Goal: Find specific page/section: Find specific page/section

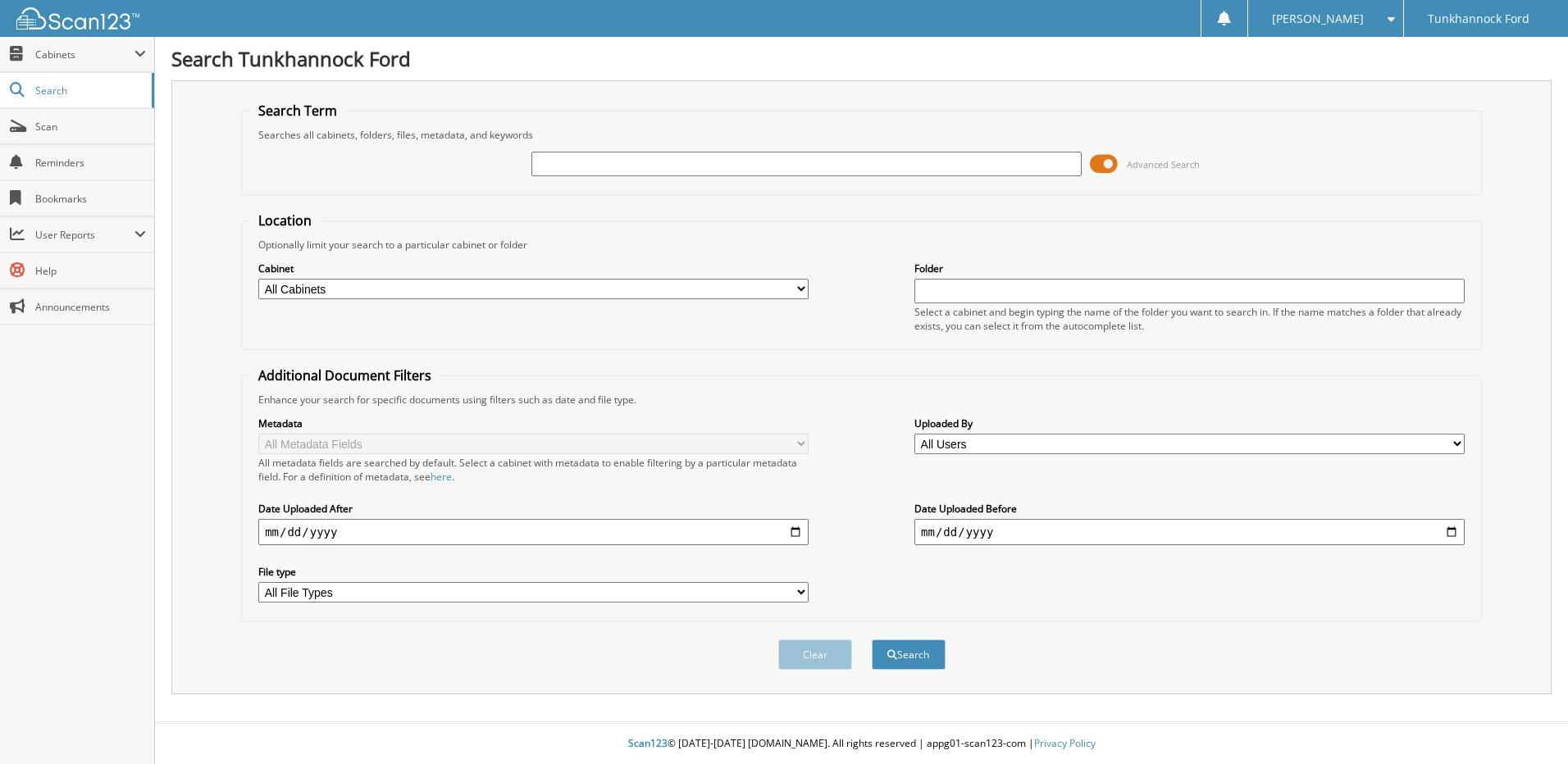
click at [567, 166] on input "text" at bounding box center [806, 163] width 550 height 24
type input "134043"
click at [872, 640] on button "Search" at bounding box center [908, 655] width 74 height 31
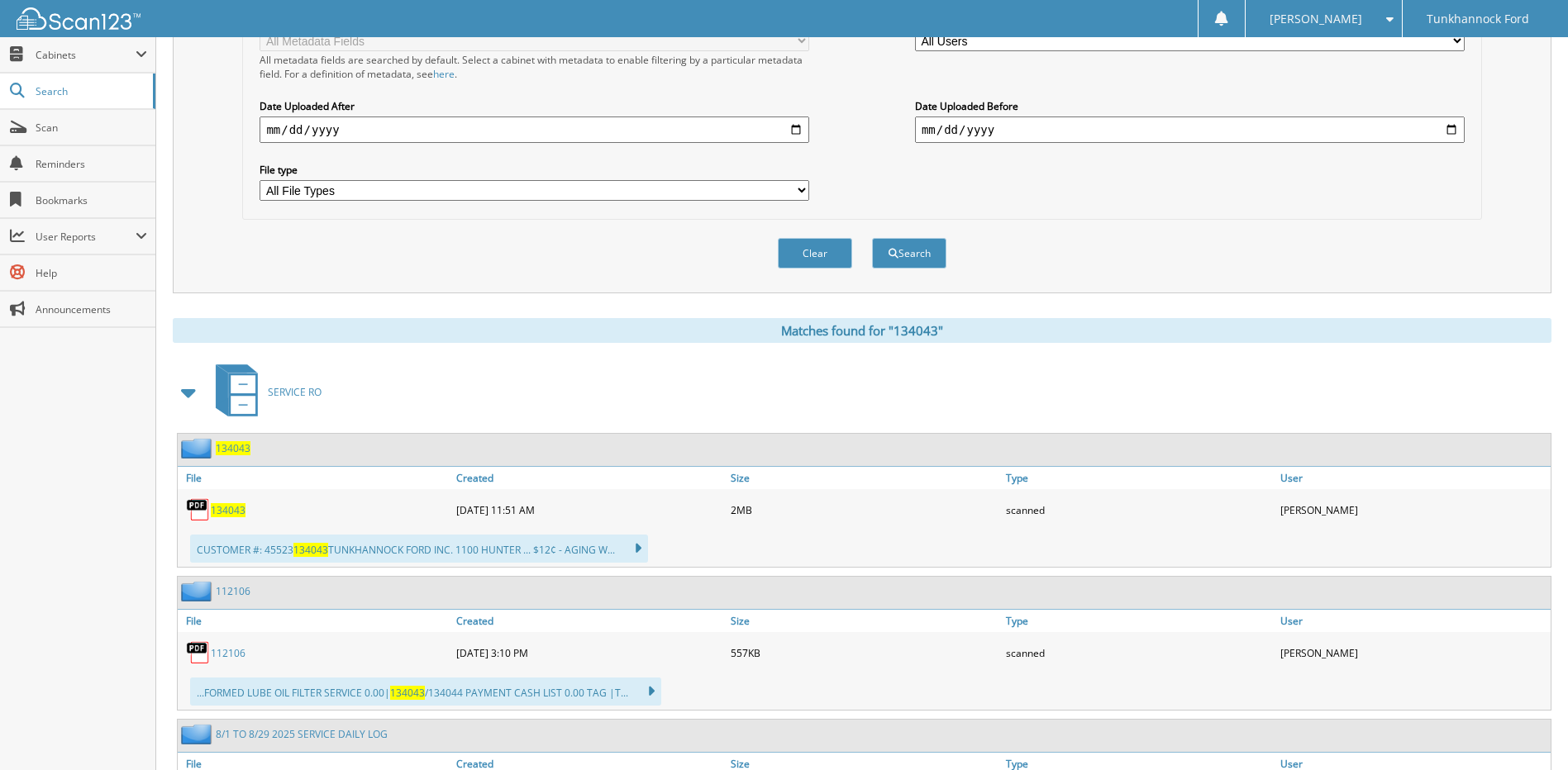
scroll to position [578, 0]
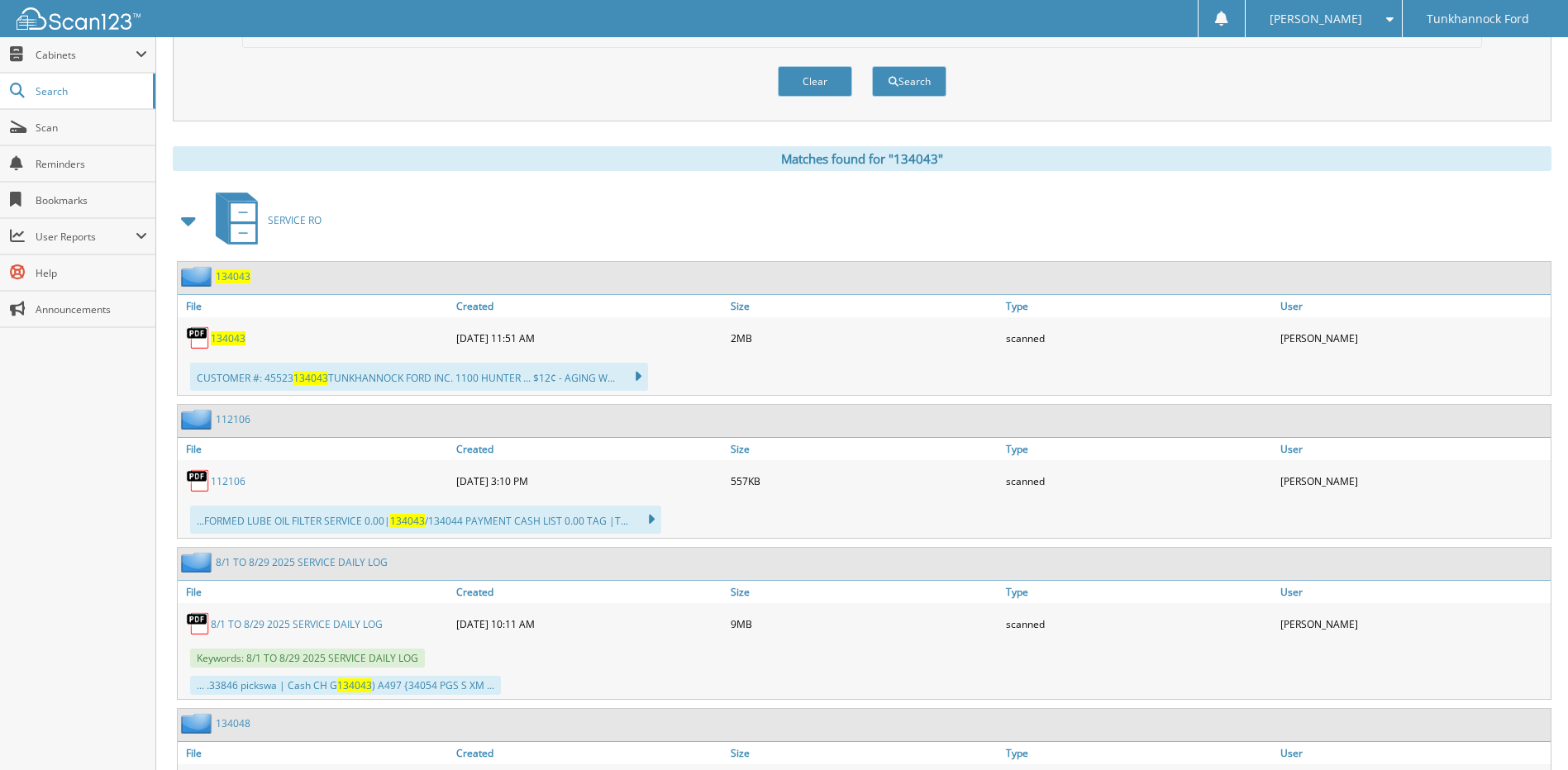
click at [234, 336] on span "134043" at bounding box center [228, 338] width 34 height 14
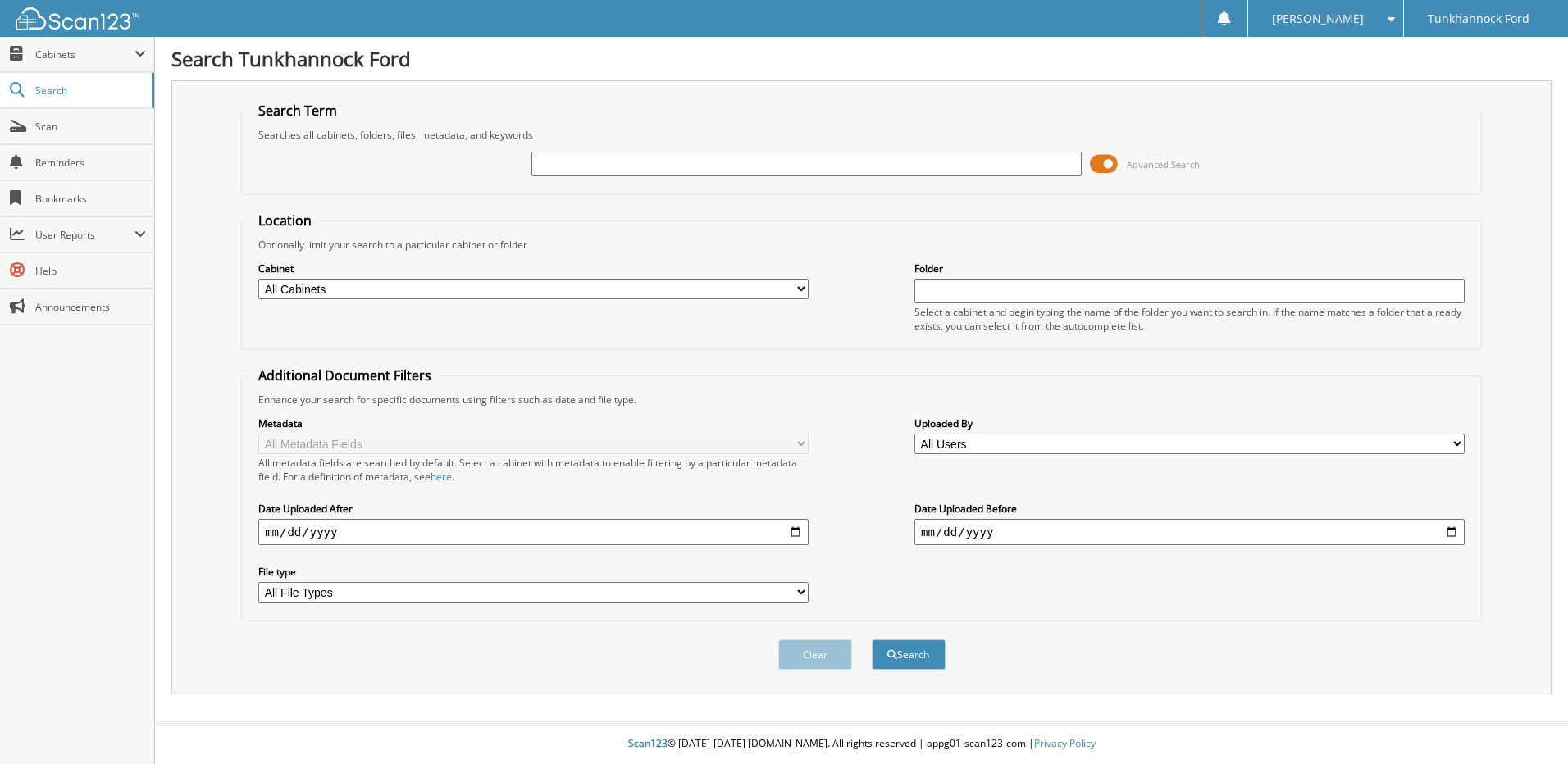
click at [561, 162] on input "text" at bounding box center [806, 163] width 550 height 24
type input "134043"
click at [872, 640] on button "Search" at bounding box center [908, 655] width 74 height 31
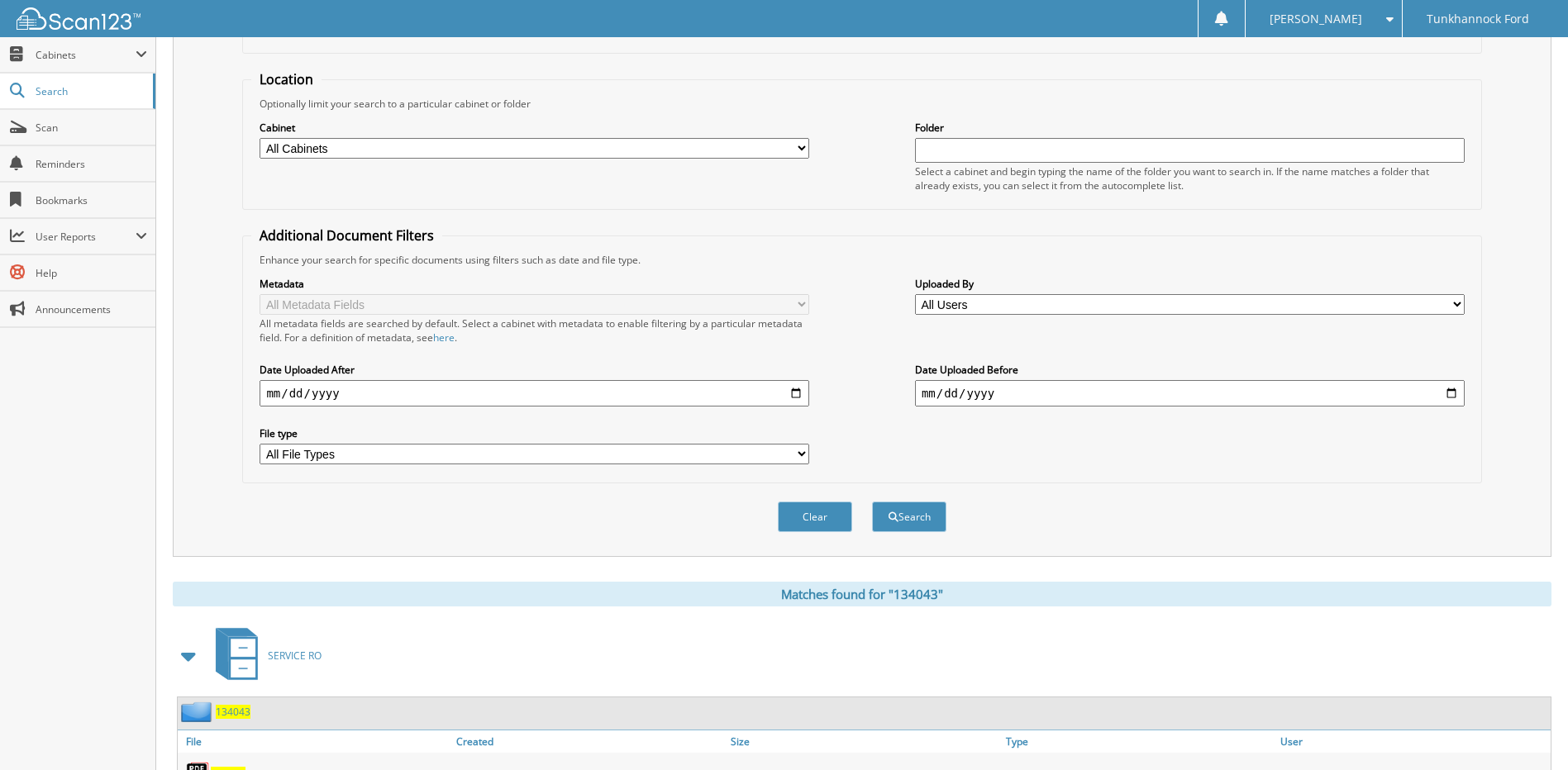
scroll to position [414, 0]
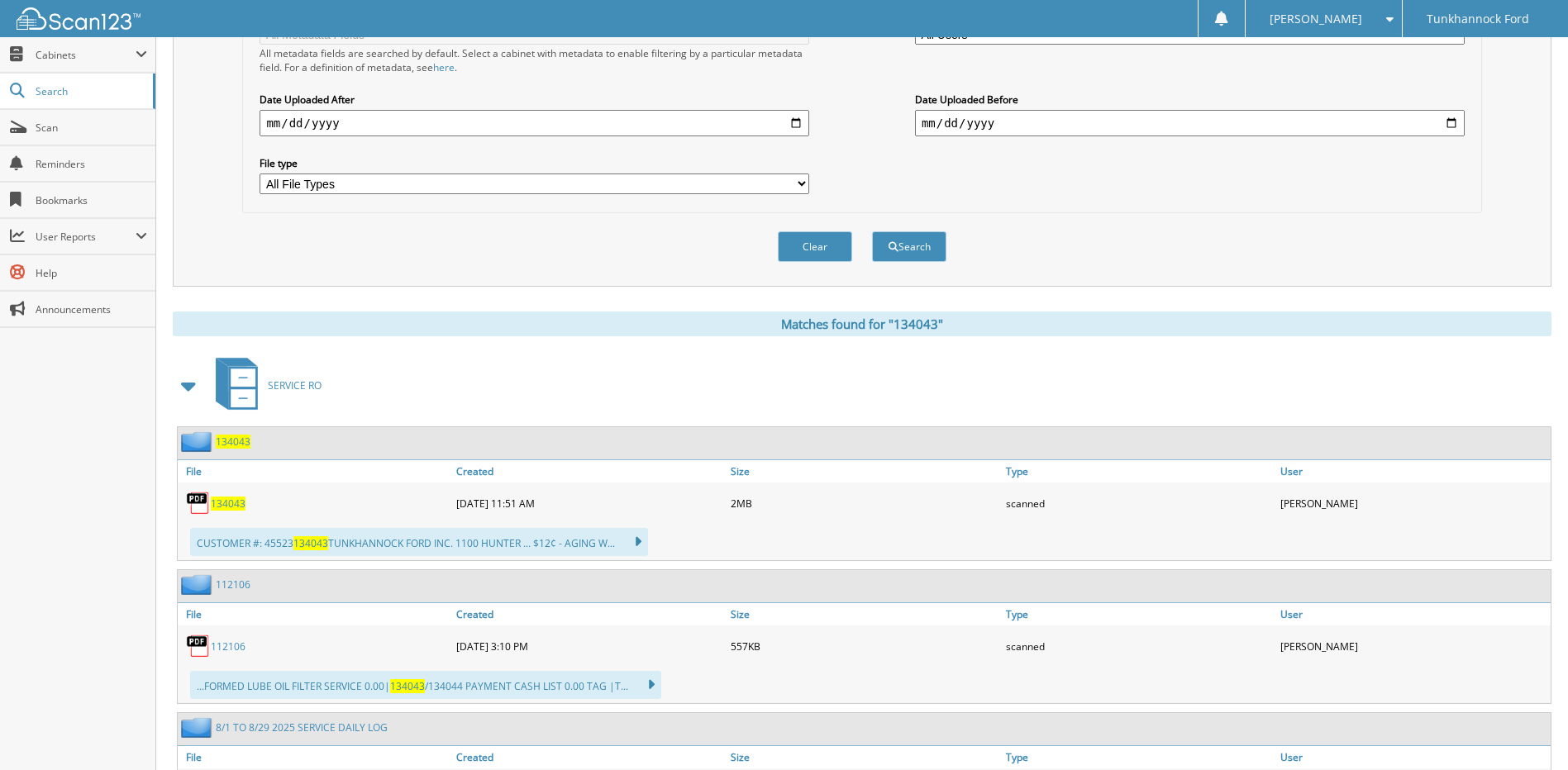
click at [244, 500] on link "134043" at bounding box center [228, 504] width 34 height 14
